Goal: Task Accomplishment & Management: Use online tool/utility

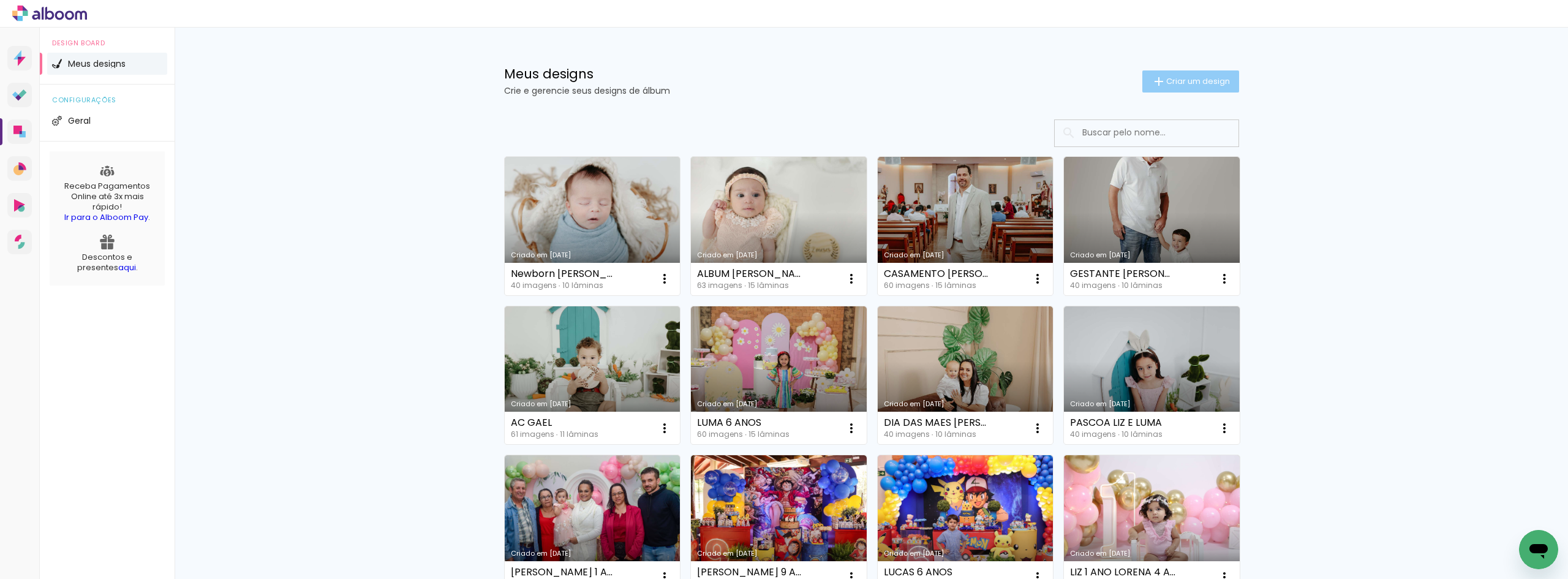
click at [1180, 84] on span "Criar um design" at bounding box center [1198, 81] width 64 height 8
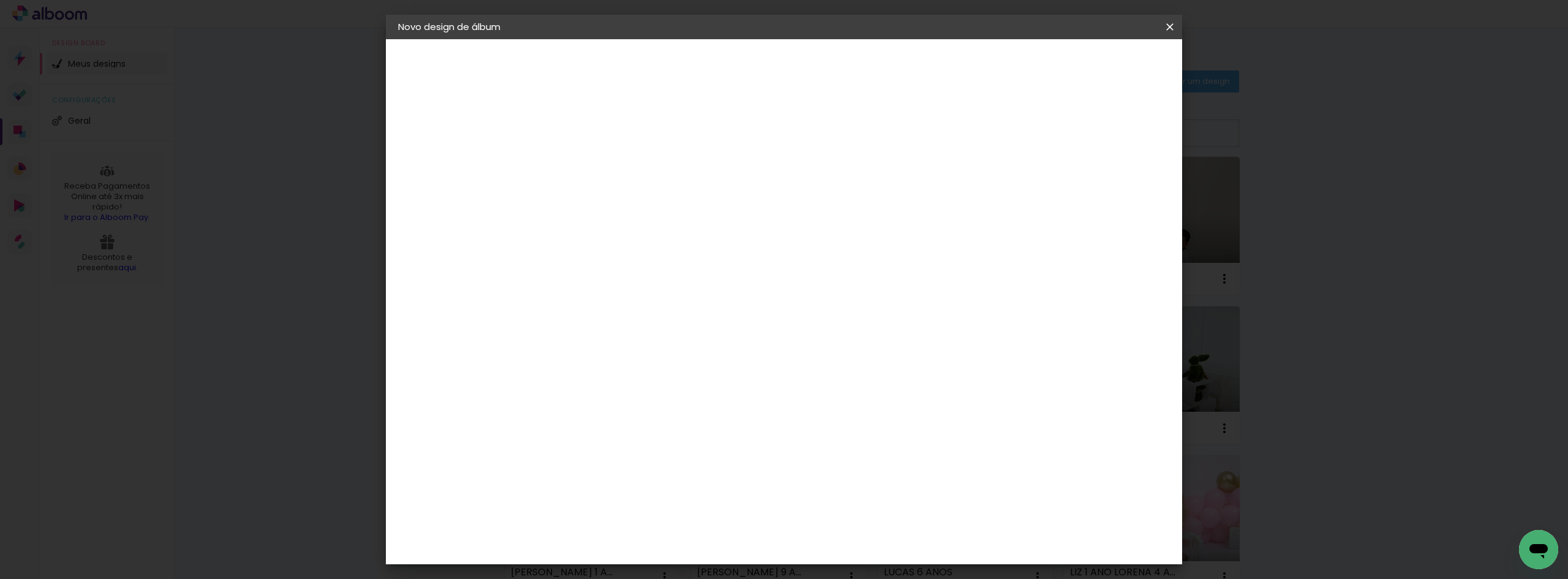
click at [599, 157] on input at bounding box center [599, 164] width 0 height 19
type input "[PERSON_NAME] 5 ANOS"
type paper-input "[PERSON_NAME] 5 ANOS"
click at [0, 0] on slot "Avançar" at bounding box center [0, 0] width 0 height 0
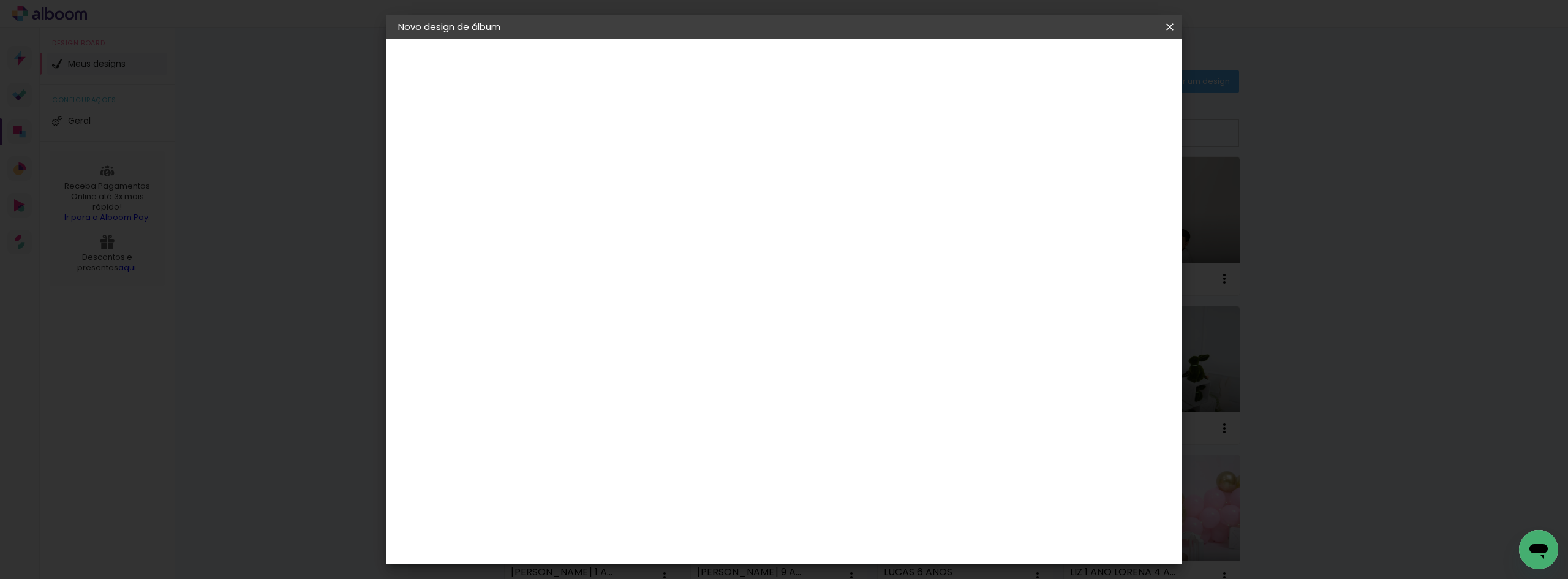
click at [617, 454] on div "Clan Color" at bounding box center [603, 464] width 26 height 20
click at [0, 0] on slot "Avançar" at bounding box center [0, 0] width 0 height 0
click at [681, 436] on span "20 × 20" at bounding box center [653, 448] width 57 height 25
click at [0, 0] on slot "Avançar" at bounding box center [0, 0] width 0 height 0
click at [1093, 63] on span "Iniciar design" at bounding box center [1065, 65] width 56 height 9
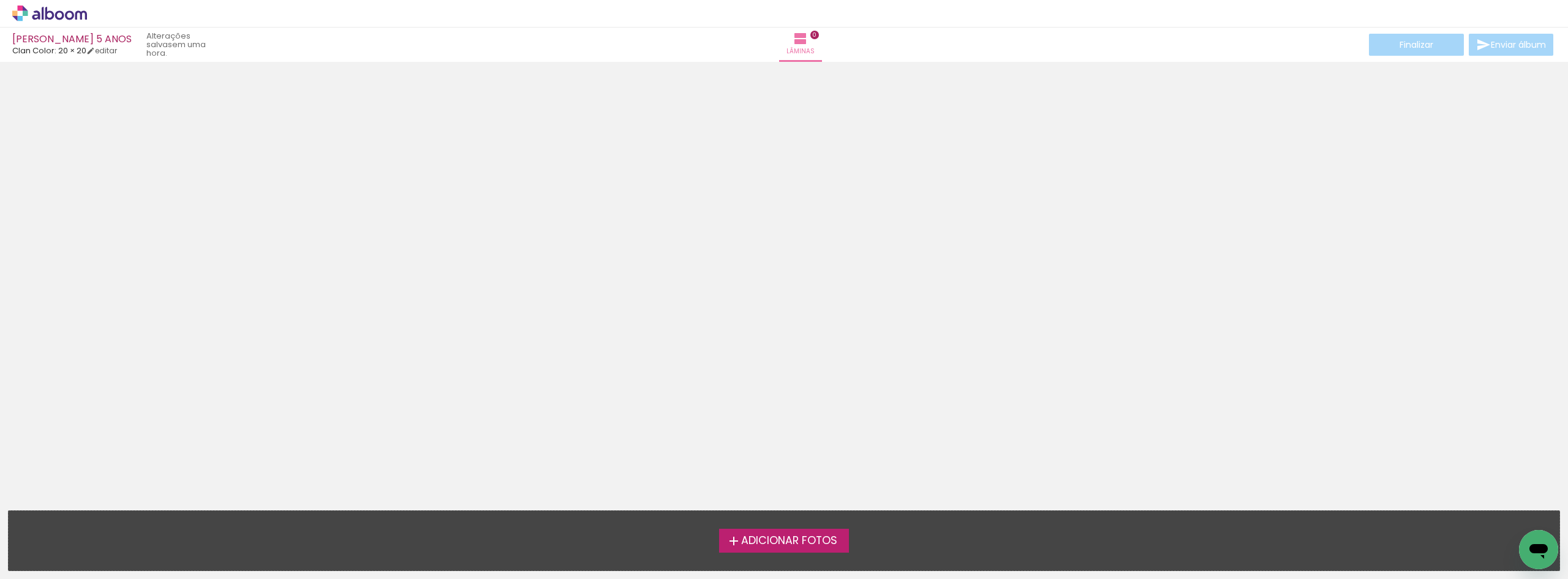
click at [889, 358] on div at bounding box center [784, 281] width 1568 height 432
click at [633, 306] on div at bounding box center [784, 281] width 1568 height 432
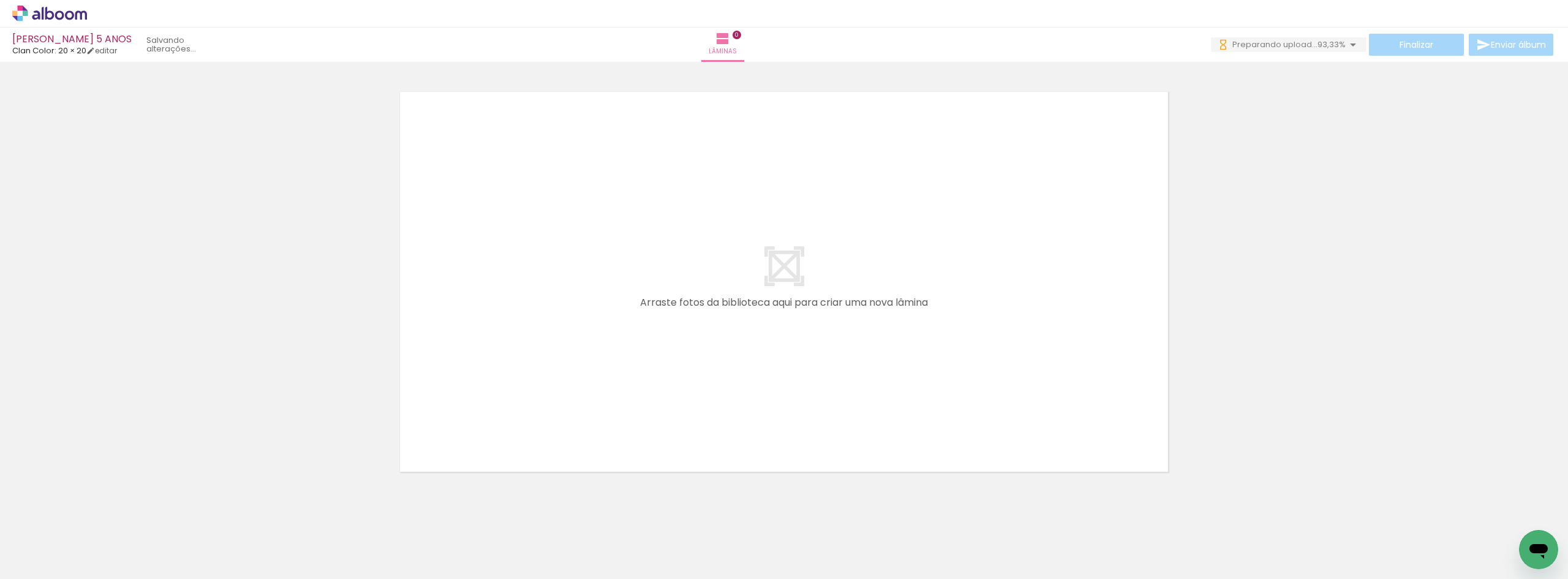
click at [1273, 228] on div at bounding box center [784, 266] width 1568 height 432
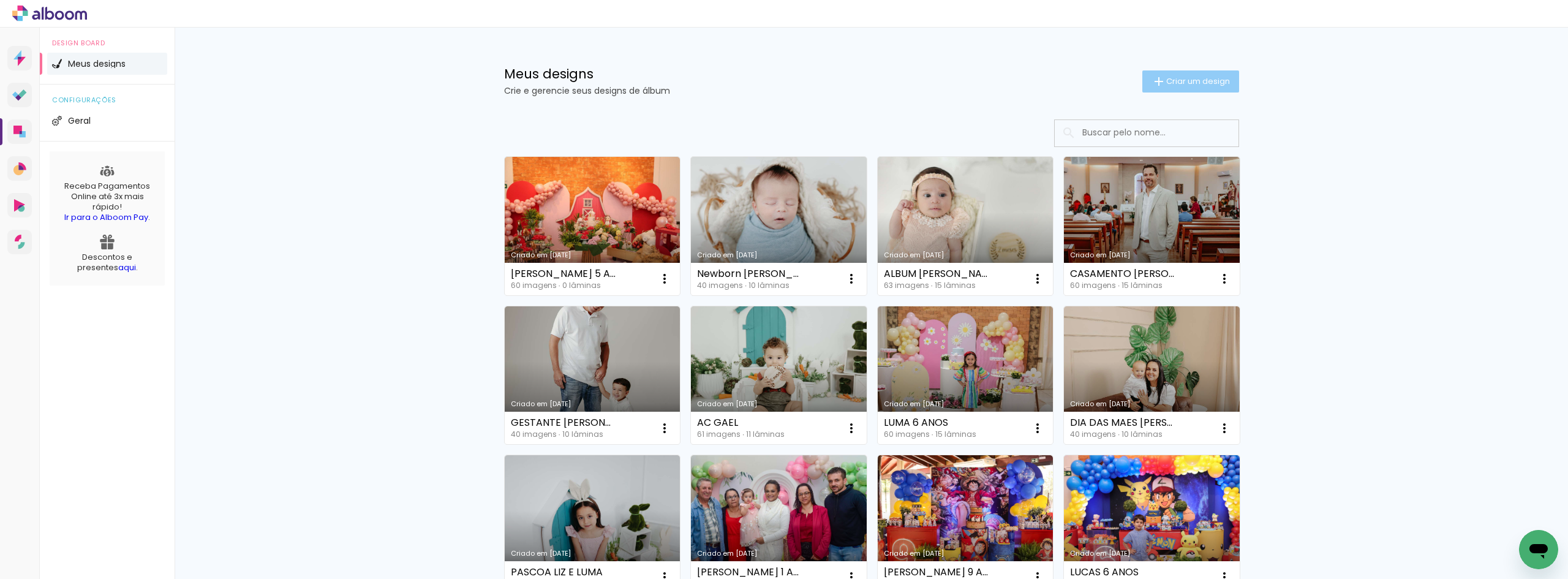
click at [1188, 85] on span "Criar um design" at bounding box center [1198, 81] width 64 height 8
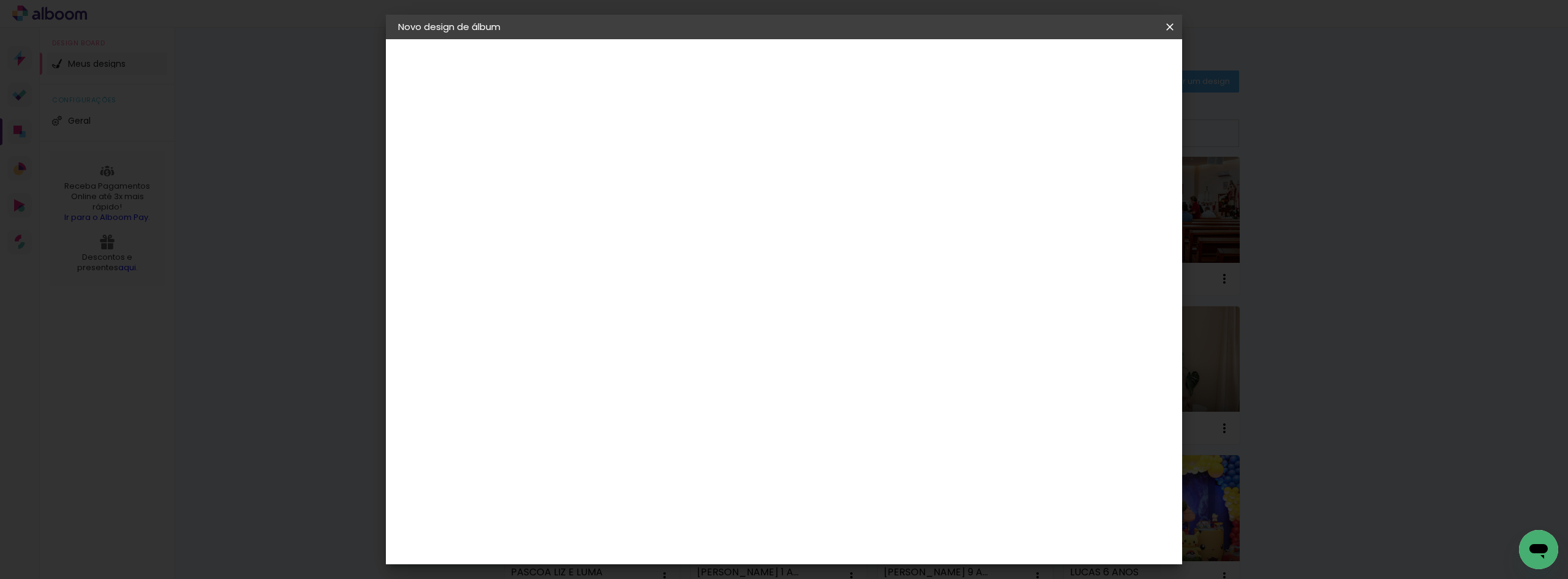
click at [603, 176] on paper-input-container "Título do álbum" at bounding box center [599, 165] width 9 height 31
type input "[PERSON_NAME] 1 ANO"
type paper-input "[PERSON_NAME] 1 ANO"
click at [724, 57] on paper-button "Avançar" at bounding box center [694, 64] width 60 height 21
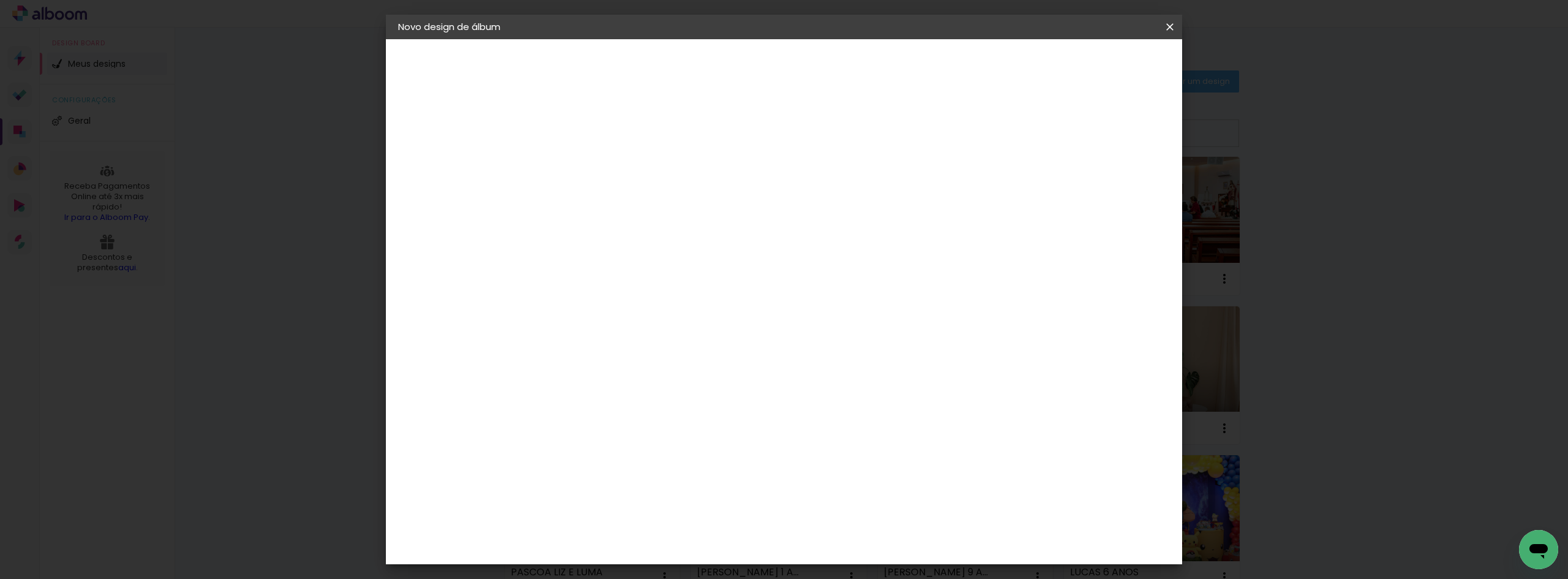
click at [660, 449] on paper-item "Clan Color" at bounding box center [629, 464] width 132 height 32
click at [0, 0] on slot "Avançar" at bounding box center [0, 0] width 0 height 0
click at [681, 436] on span "20 × 20" at bounding box center [653, 448] width 57 height 25
click at [0, 0] on slot "Avançar" at bounding box center [0, 0] width 0 height 0
click at [1093, 62] on span "Iniciar design" at bounding box center [1065, 65] width 56 height 9
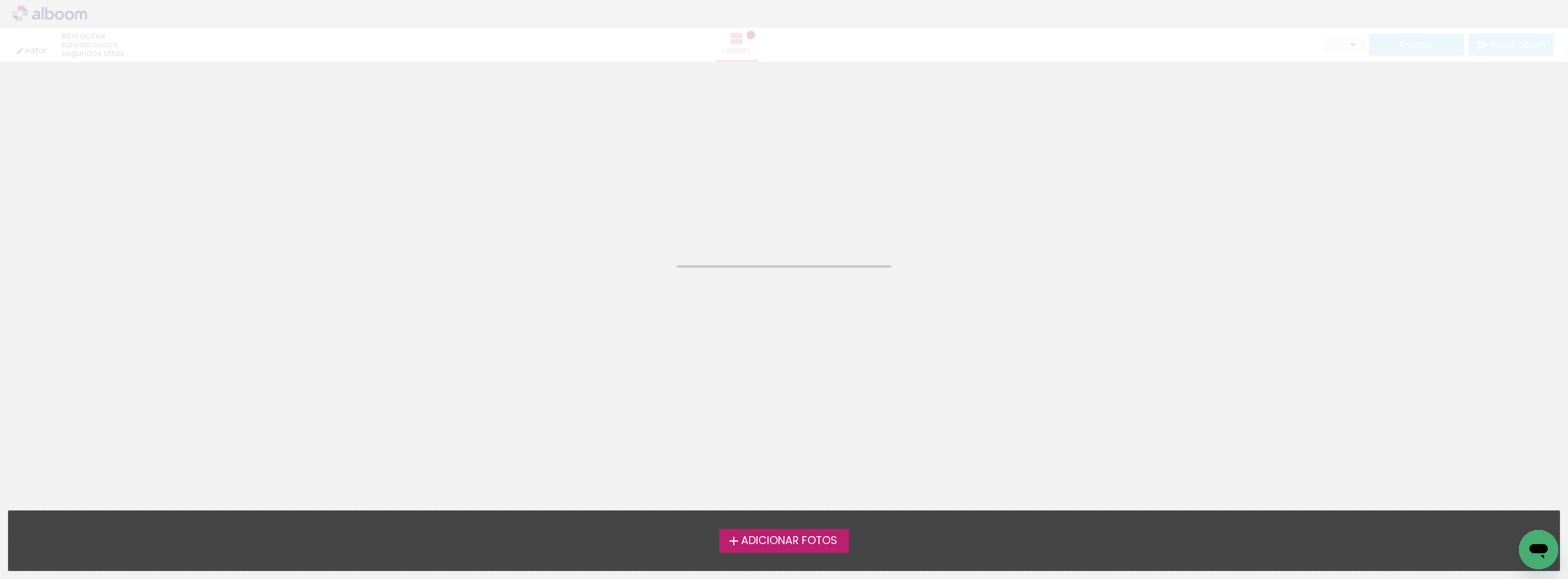
click at [791, 544] on span "Adicionar Fotos" at bounding box center [789, 541] width 96 height 11
click at [0, 0] on input "file" at bounding box center [0, 0] width 0 height 0
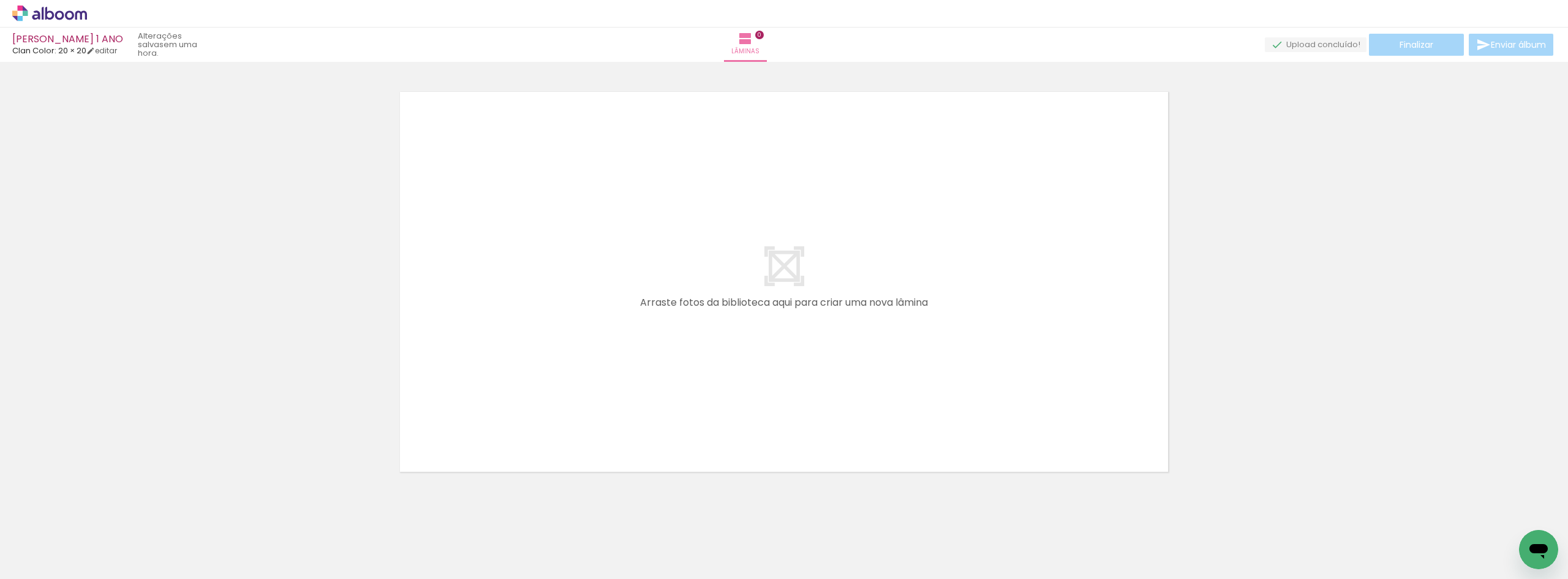
click at [1357, 274] on div at bounding box center [784, 266] width 1568 height 432
click at [35, 16] on icon at bounding box center [35, 15] width 8 height 9
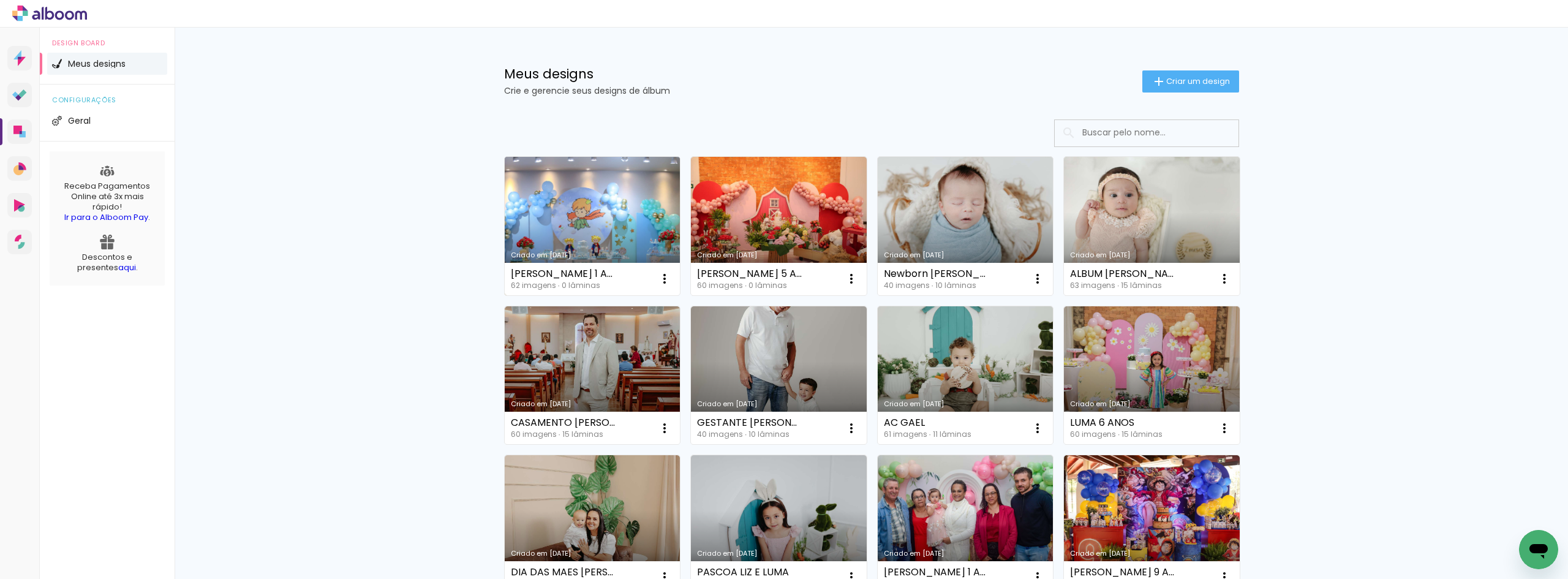
click at [590, 227] on link "Criado em [DATE]" at bounding box center [592, 225] width 176 height 138
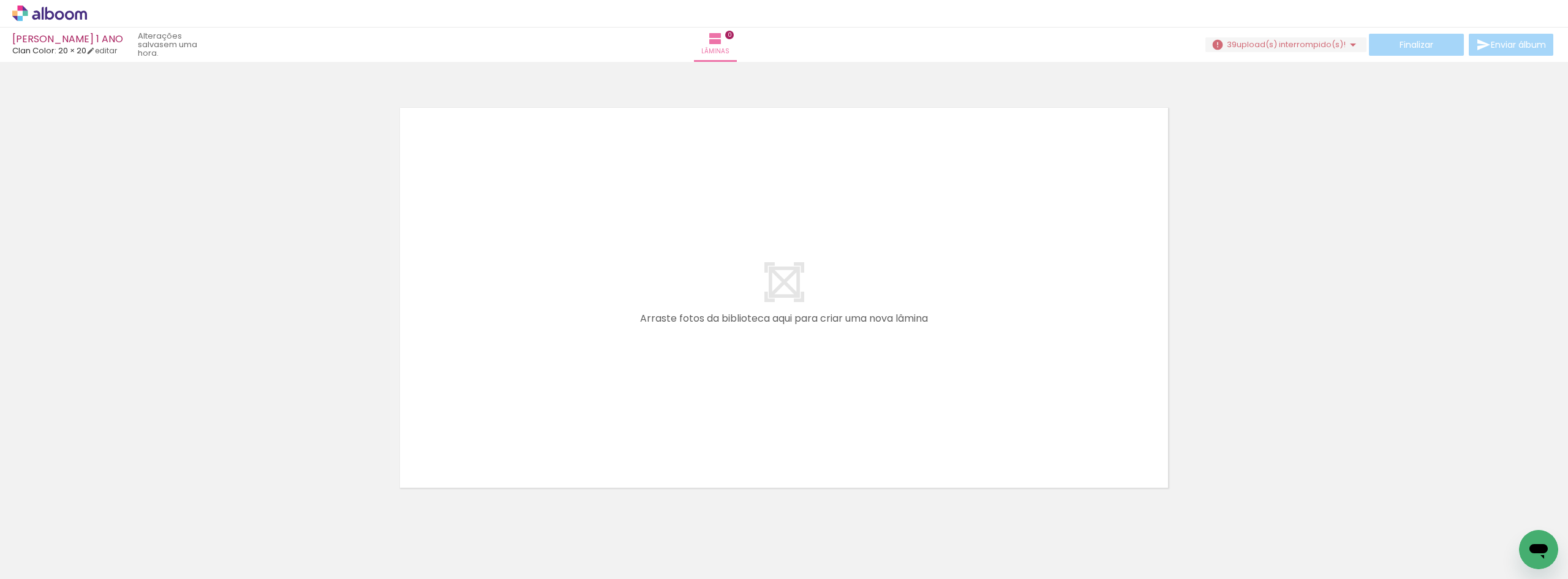
scroll to position [0, 2760]
click at [1283, 41] on span "upload(s) interrompido(s)!" at bounding box center [1291, 44] width 109 height 11
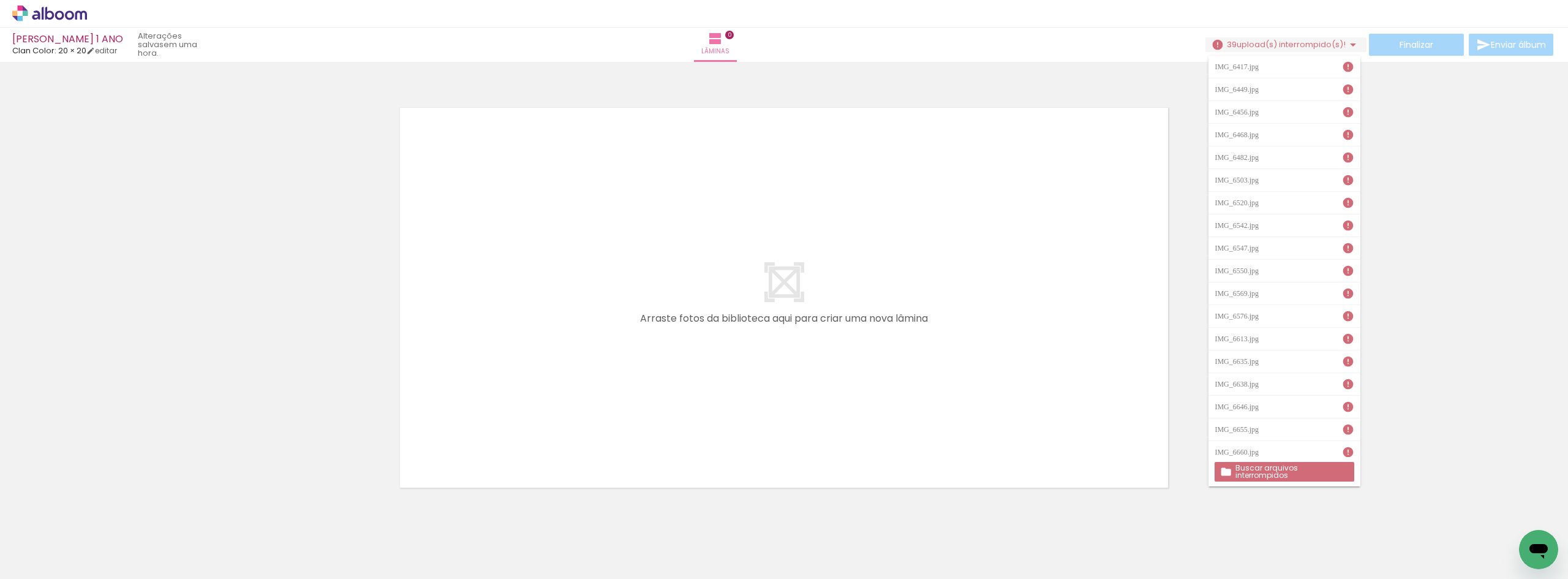
click at [0, 0] on slot "Buscar arquivos interrompidos" at bounding box center [0, 0] width 0 height 0
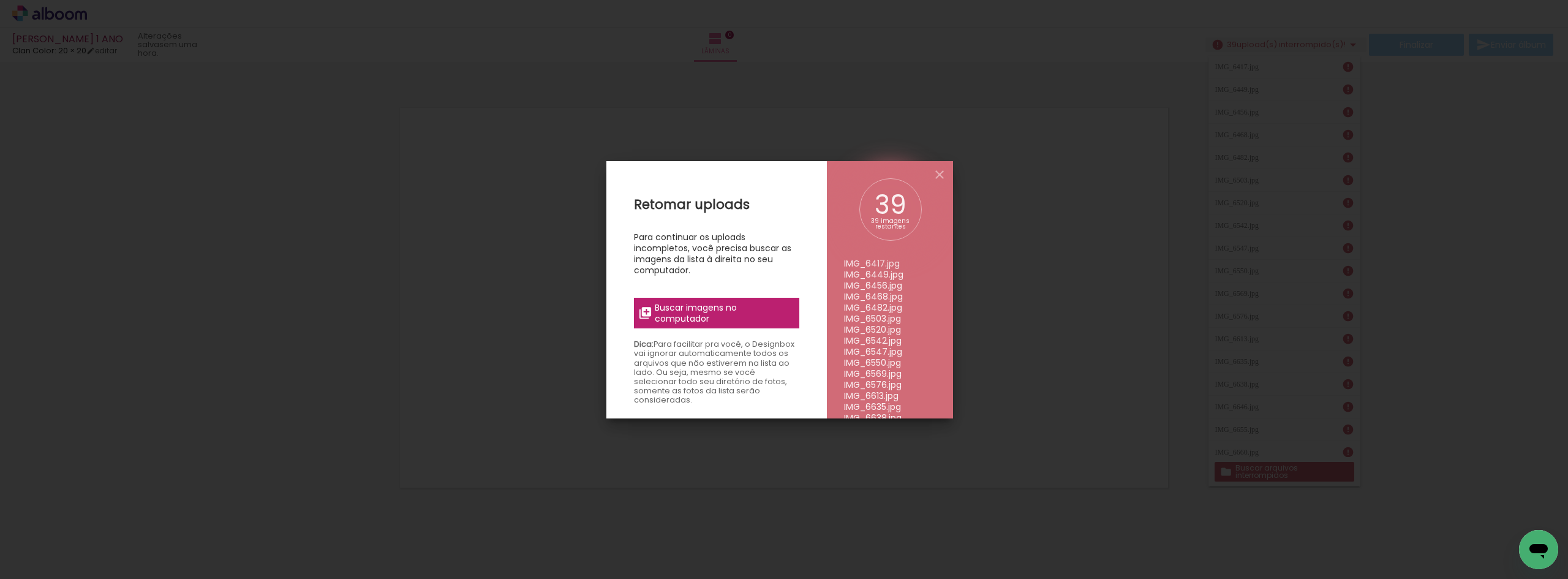
click at [677, 314] on span "Buscar imagens no computador" at bounding box center [723, 313] width 137 height 22
click at [0, 0] on input "file" at bounding box center [0, 0] width 0 height 0
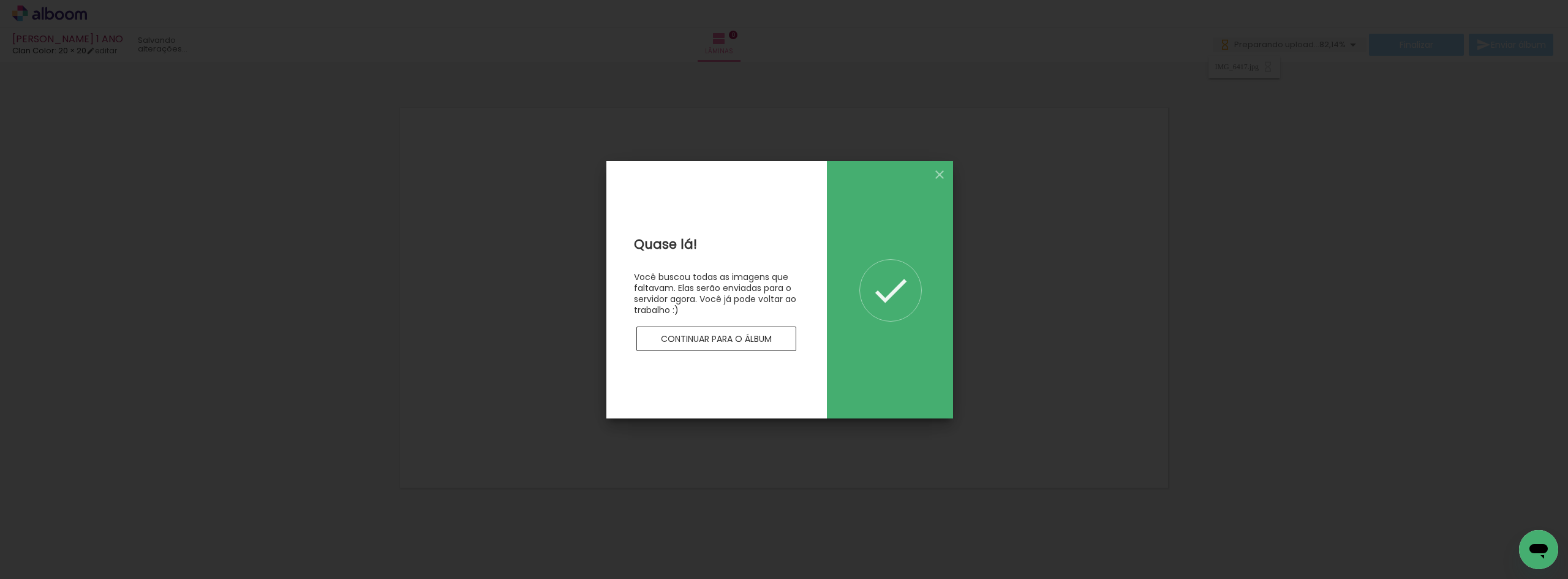
click at [768, 330] on paper-button "Continuar para o álbum" at bounding box center [716, 339] width 160 height 25
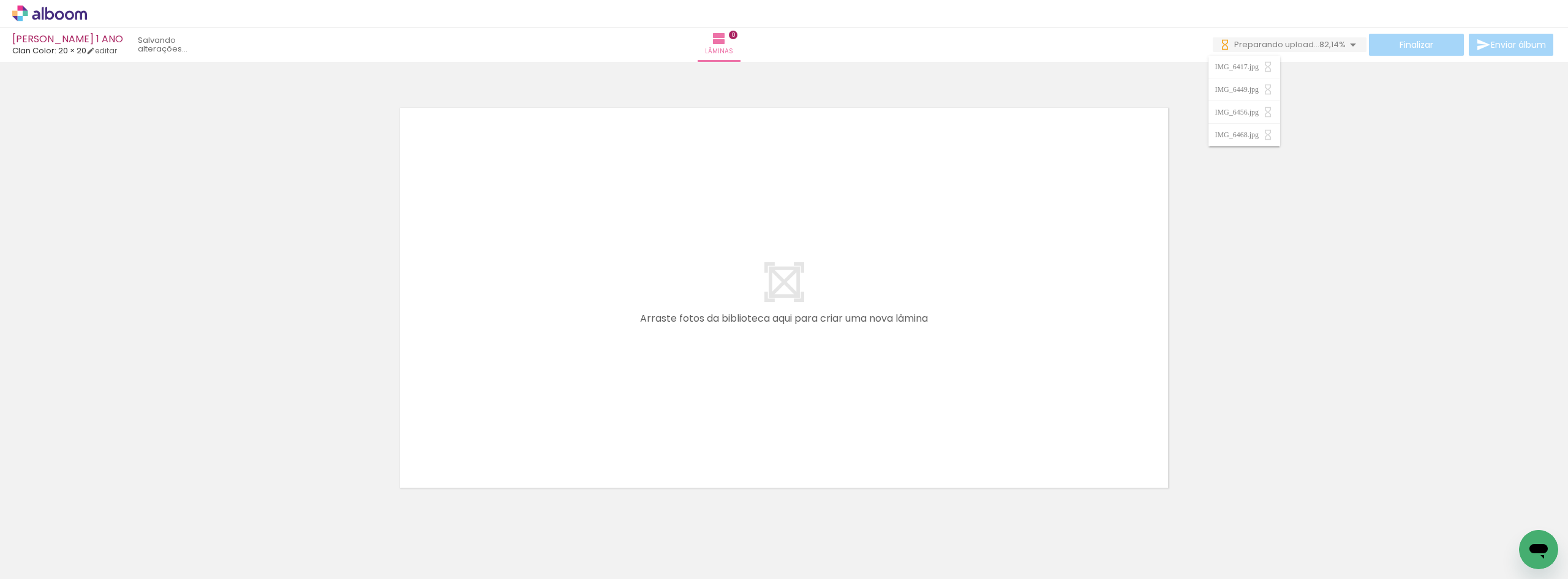
scroll to position [0, 0]
click at [101, 571] on iron-horizontal-list at bounding box center [88, 541] width 25 height 77
click at [1448, 308] on div at bounding box center [784, 281] width 1568 height 432
drag, startPoint x: 1511, startPoint y: 529, endPoint x: 933, endPoint y: 390, distance: 594.5
click at [933, 390] on quentale-workspace at bounding box center [784, 289] width 1568 height 579
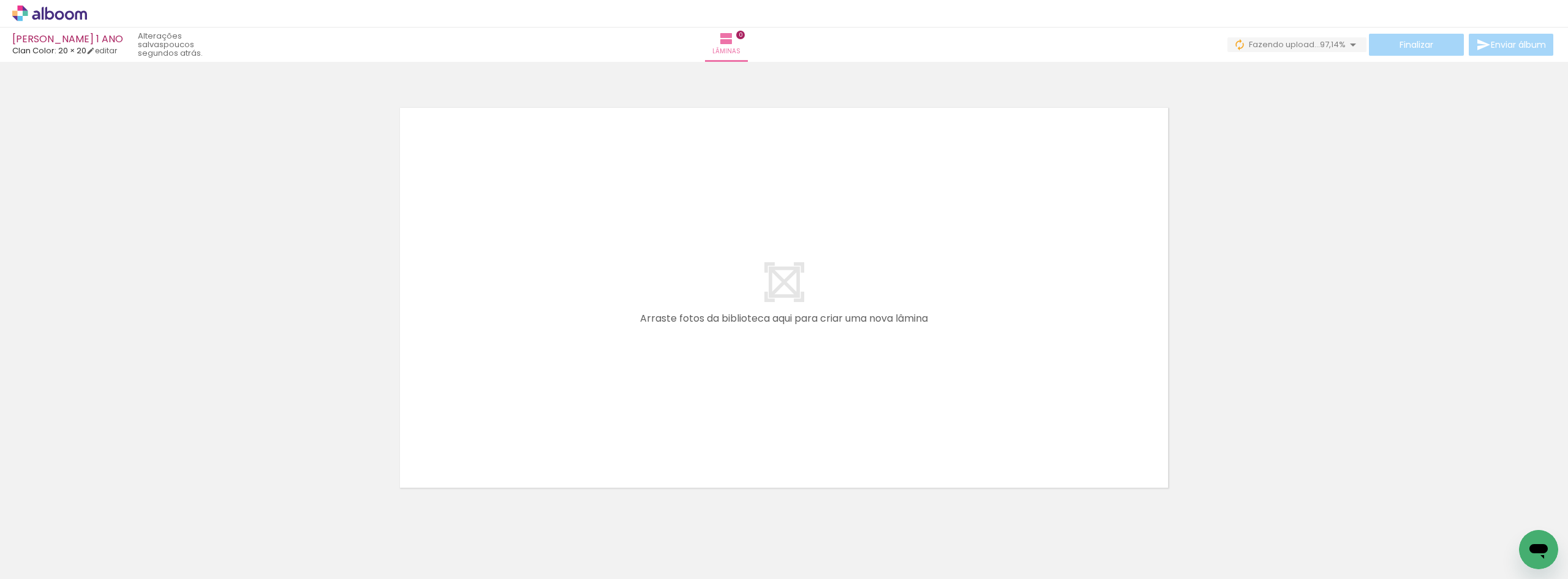
drag, startPoint x: 960, startPoint y: 527, endPoint x: 934, endPoint y: 395, distance: 134.5
click at [933, 397] on quentale-workspace at bounding box center [784, 289] width 1568 height 579
click at [1318, 42] on span "97,22%" at bounding box center [1331, 44] width 28 height 11
click at [1348, 43] on iron-icon at bounding box center [1353, 45] width 15 height 15
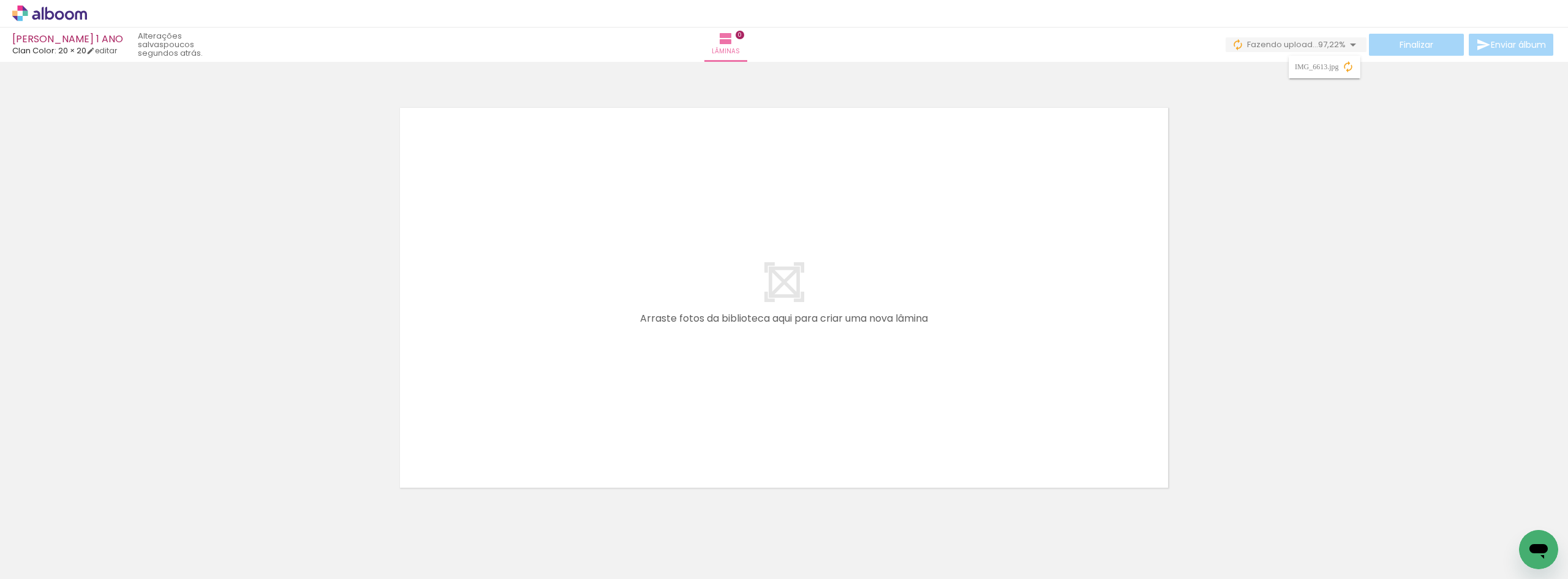
scroll to position [0, 1487]
drag, startPoint x: 1106, startPoint y: 519, endPoint x: 1006, endPoint y: 388, distance: 164.8
click at [1006, 388] on quentale-workspace at bounding box center [784, 289] width 1568 height 579
drag, startPoint x: 1049, startPoint y: 540, endPoint x: 1053, endPoint y: 558, distance: 18.4
click at [1053, 558] on div at bounding box center [1037, 538] width 61 height 40
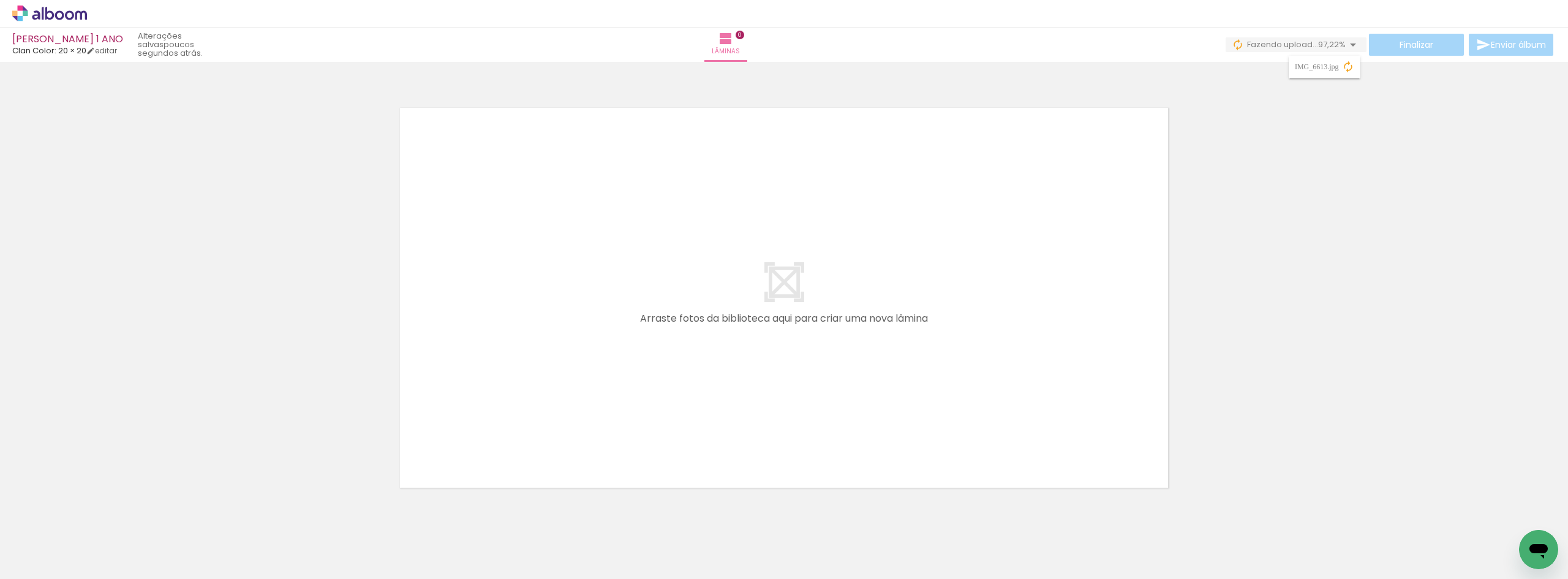
drag, startPoint x: 1105, startPoint y: 545, endPoint x: 1146, endPoint y: 596, distance: 65.4
click at [1146, 578] on html "link( href="../../bower_components/polymer/polymer.html" rel="import" ) picture…" at bounding box center [784, 289] width 1568 height 579
click at [1354, 46] on iron-icon at bounding box center [1353, 45] width 15 height 15
click at [1348, 67] on iron-icon at bounding box center [1348, 67] width 12 height 12
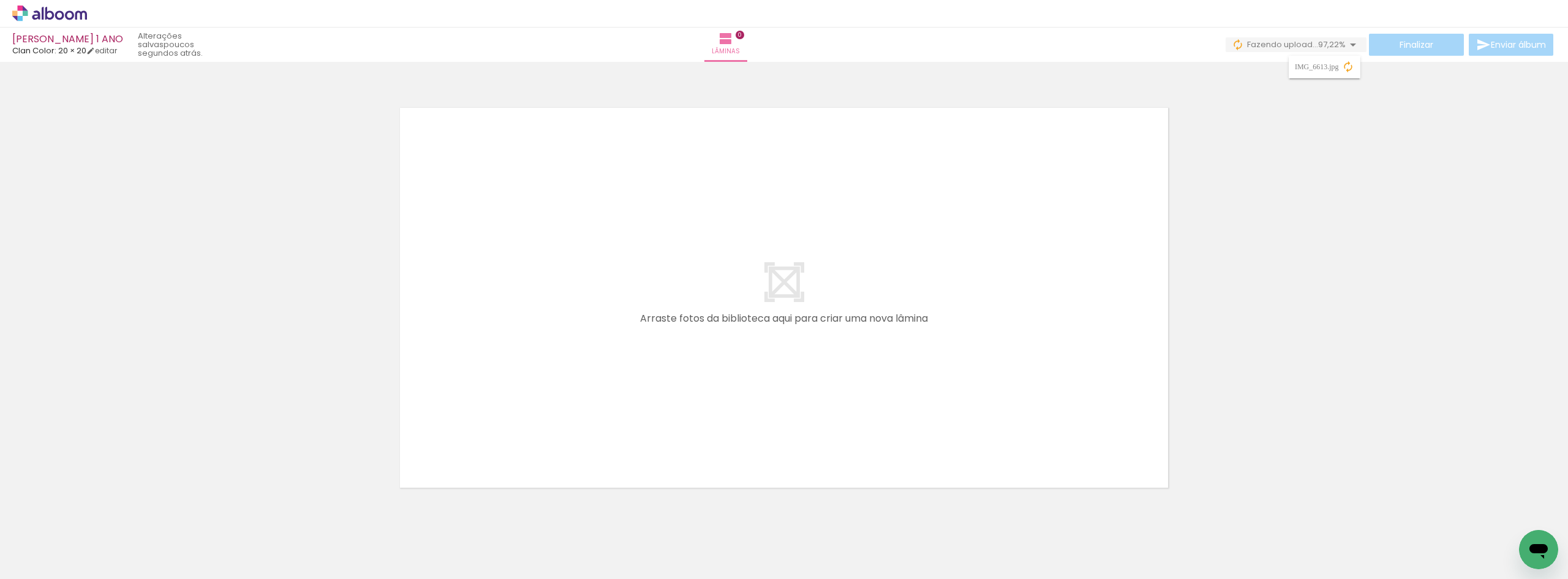
click at [1348, 67] on iron-icon at bounding box center [1348, 67] width 12 height 12
click at [1214, 273] on div at bounding box center [784, 281] width 1568 height 432
click at [1346, 51] on iron-icon at bounding box center [1353, 45] width 15 height 15
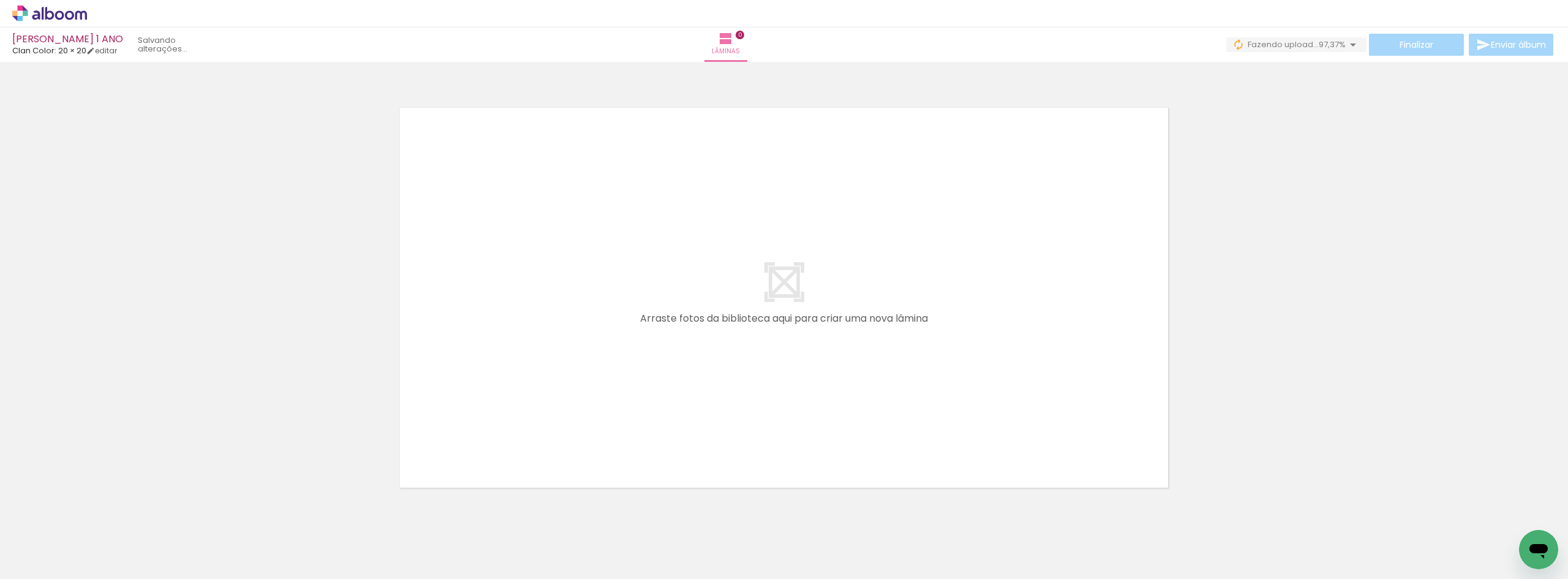
scroll to position [0, 2790]
drag, startPoint x: 1417, startPoint y: 524, endPoint x: 1048, endPoint y: 276, distance: 444.6
click at [1051, 276] on quentale-workspace at bounding box center [784, 289] width 1568 height 579
